Goal: Information Seeking & Learning: Learn about a topic

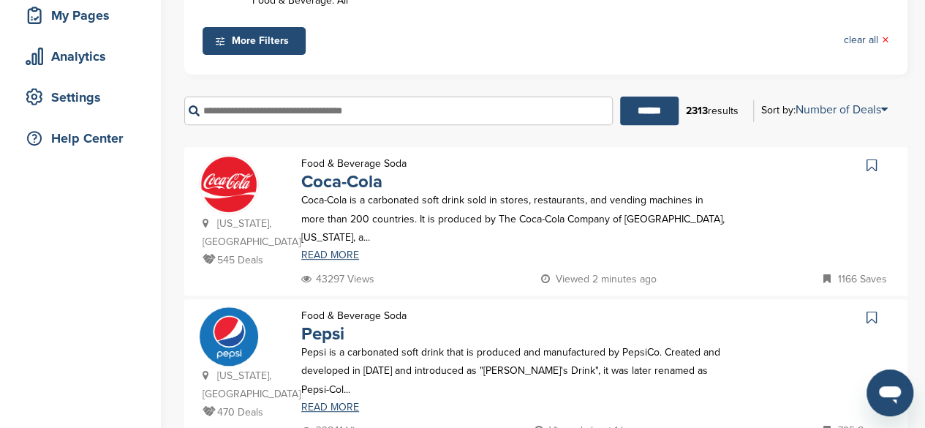
scroll to position [230, 0]
click at [360, 175] on link "Coca-Cola" at bounding box center [341, 180] width 81 height 21
click at [329, 401] on link "READ MORE" at bounding box center [513, 406] width 425 height 10
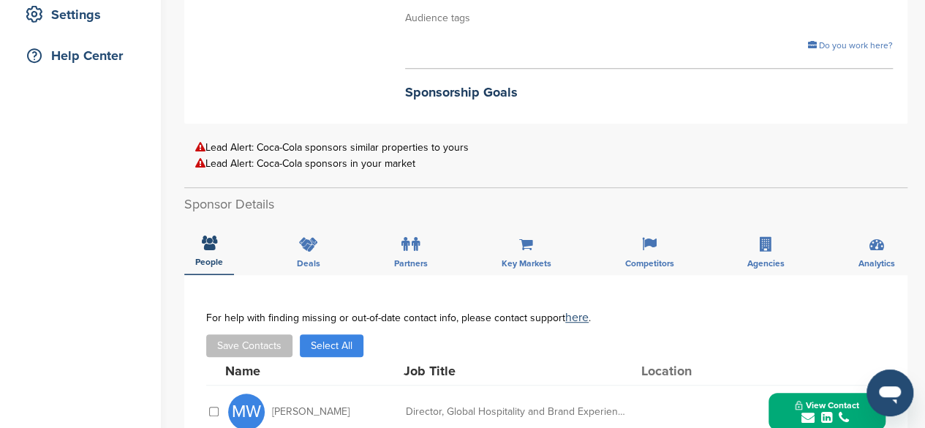
scroll to position [311, 0]
click at [303, 238] on icon at bounding box center [308, 245] width 19 height 15
click at [303, 236] on icon at bounding box center [308, 243] width 19 height 15
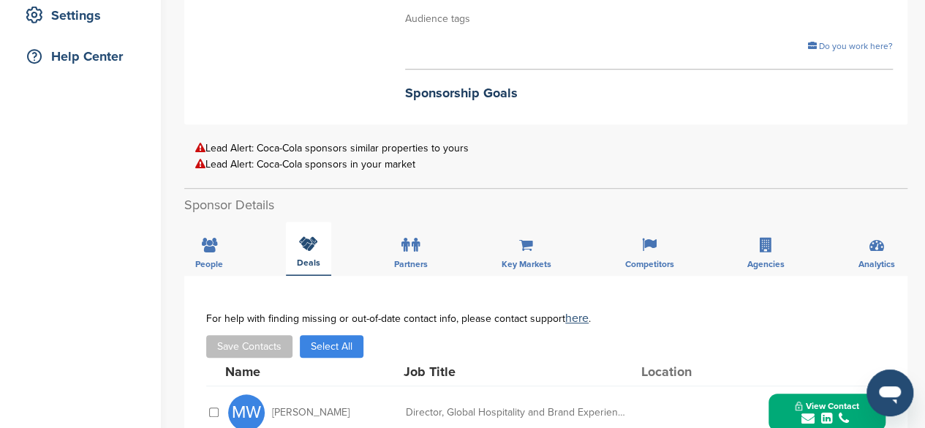
click at [303, 236] on icon at bounding box center [308, 243] width 19 height 15
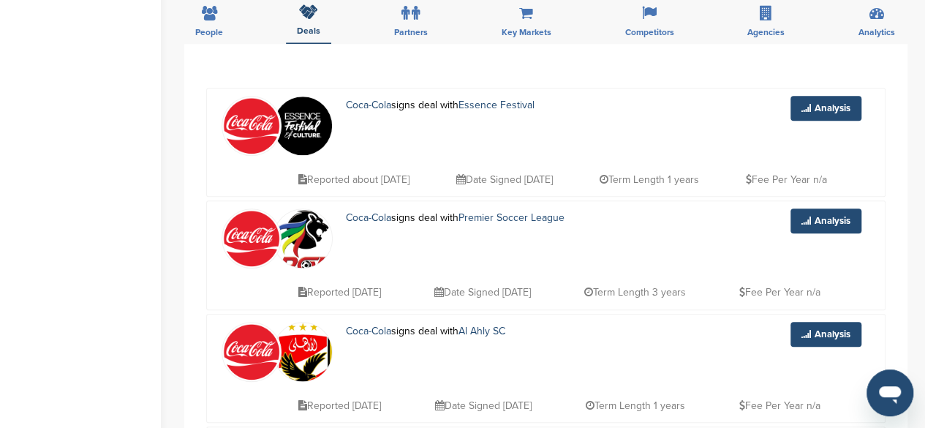
scroll to position [544, 0]
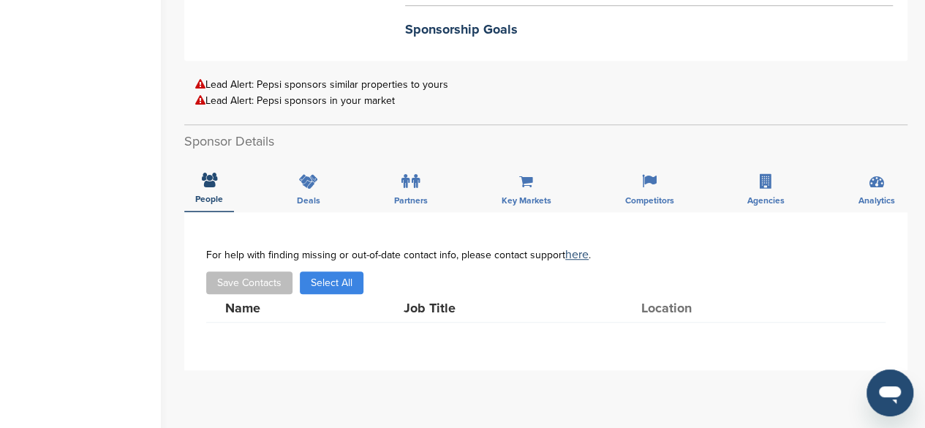
scroll to position [469, 0]
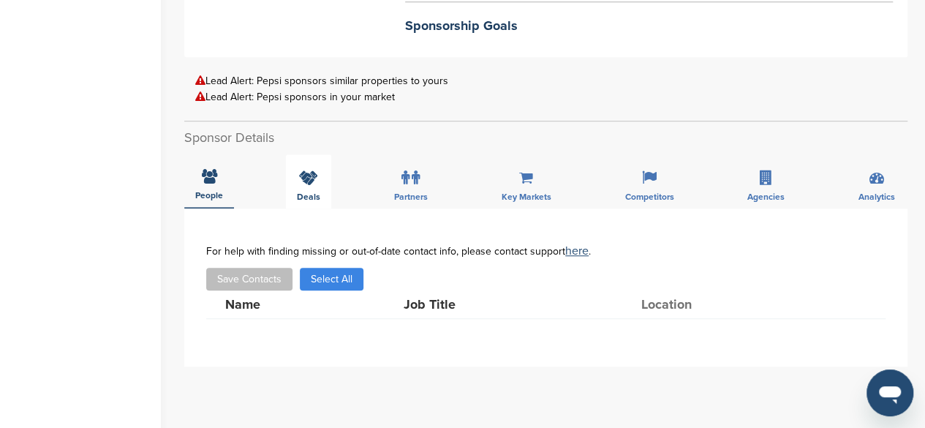
click at [311, 172] on div "Deals" at bounding box center [308, 181] width 45 height 54
click at [311, 191] on span "Deals" at bounding box center [308, 195] width 23 height 9
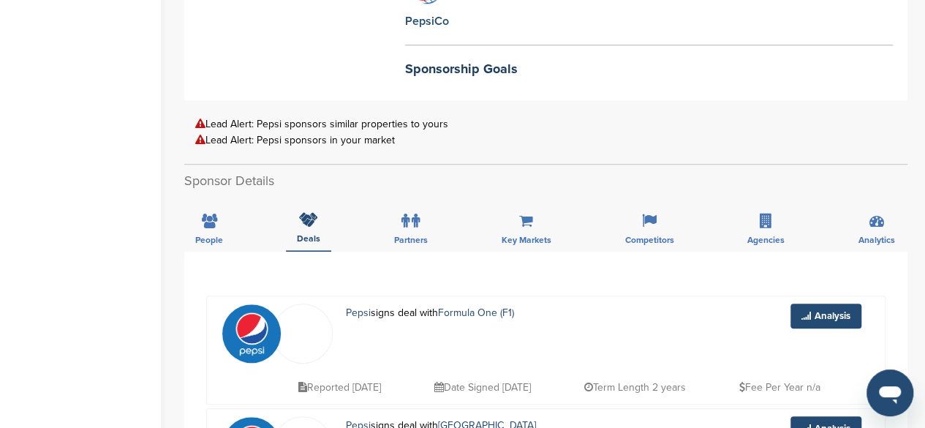
scroll to position [429, 0]
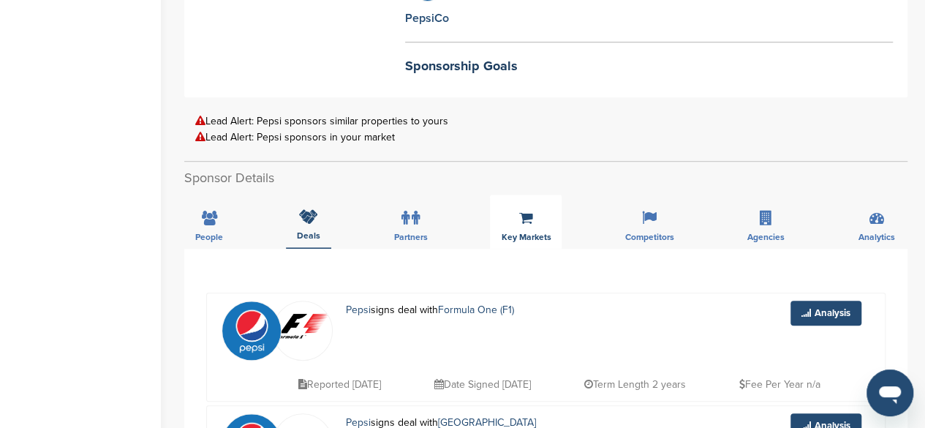
click at [223, 232] on span "Key Markets" at bounding box center [209, 236] width 28 height 9
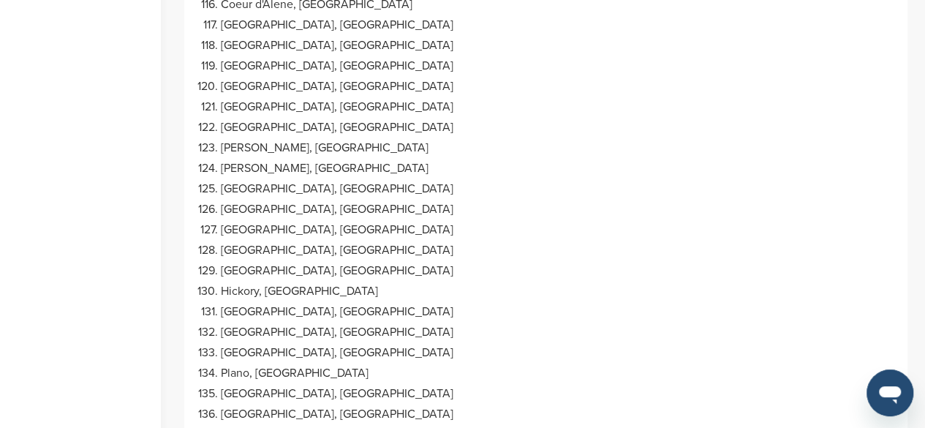
scroll to position [3319, 0]
